Goal: Task Accomplishment & Management: Manage account settings

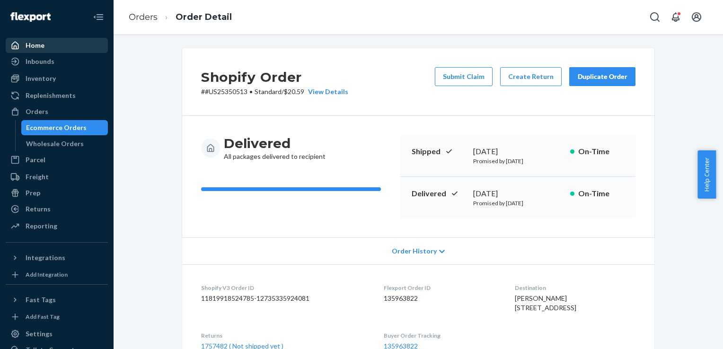
click at [36, 46] on div "Home" at bounding box center [35, 45] width 19 height 9
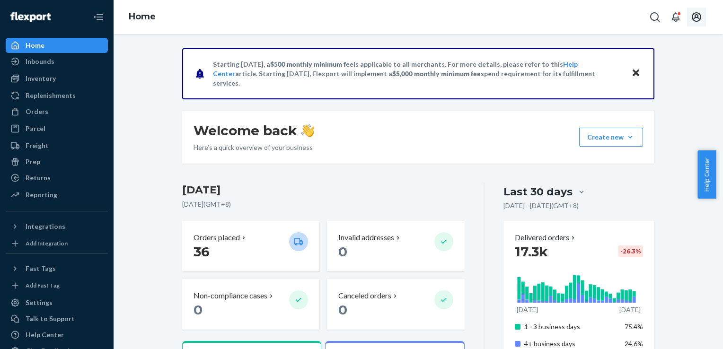
click at [700, 18] on icon "Open account menu" at bounding box center [695, 16] width 9 height 9
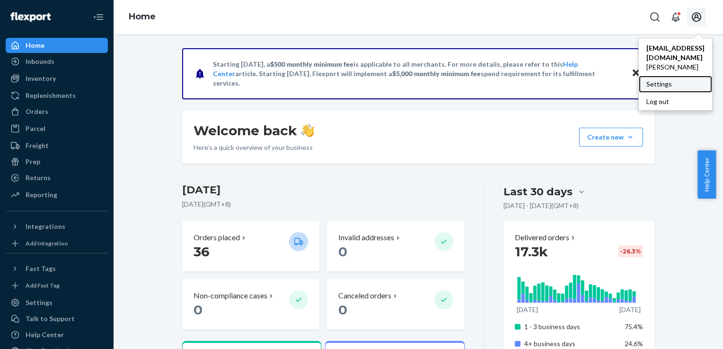
click at [672, 78] on div "Settings" at bounding box center [674, 84] width 73 height 17
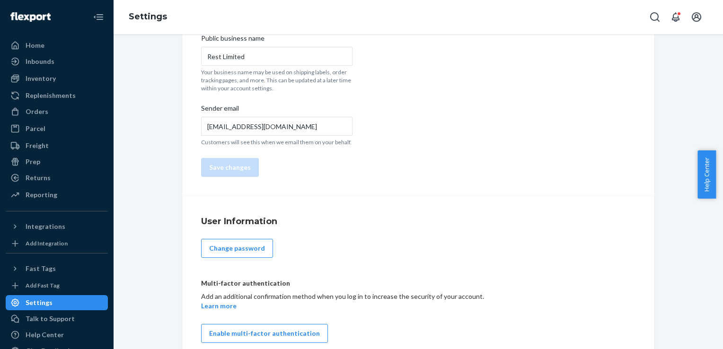
scroll to position [99, 0]
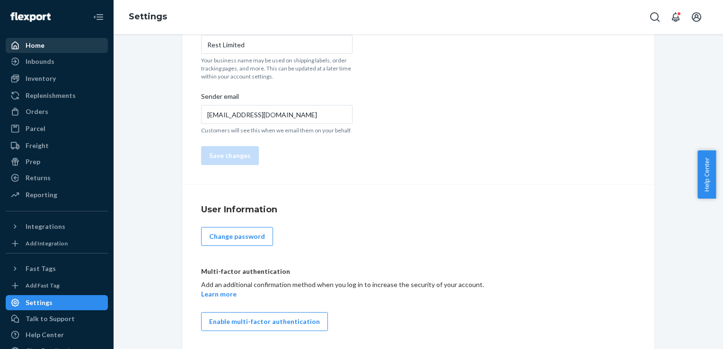
click at [35, 40] on div "Home" at bounding box center [57, 45] width 100 height 13
